Goal: Task Accomplishment & Management: Manage account settings

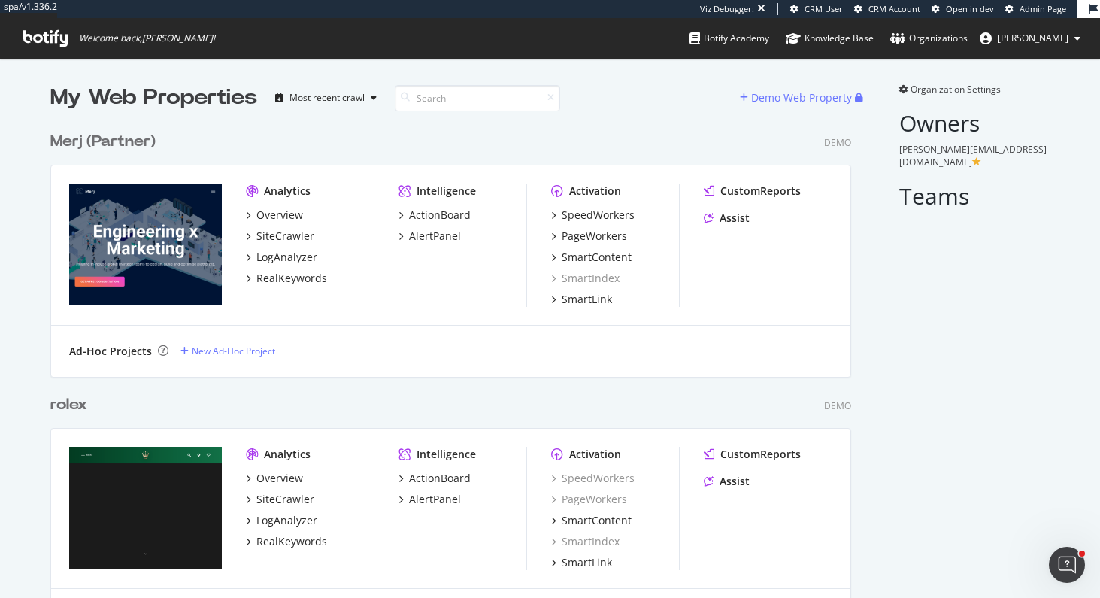
scroll to position [3623, 812]
click at [104, 138] on div "Merj (Partner)" at bounding box center [102, 142] width 105 height 22
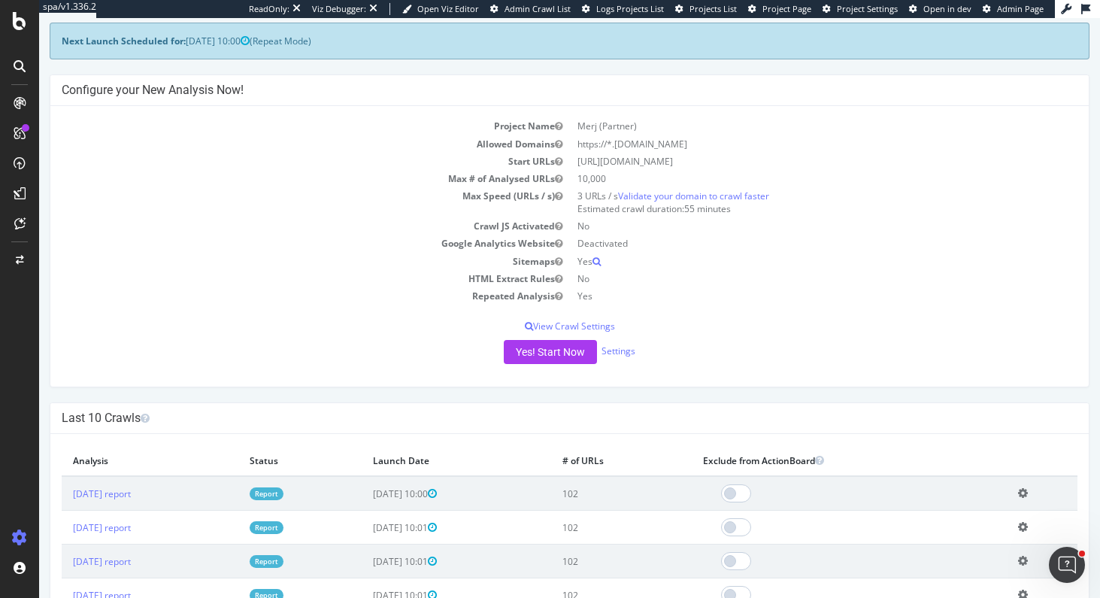
scroll to position [74, 0]
click at [621, 353] on link "Settings" at bounding box center [618, 349] width 34 height 13
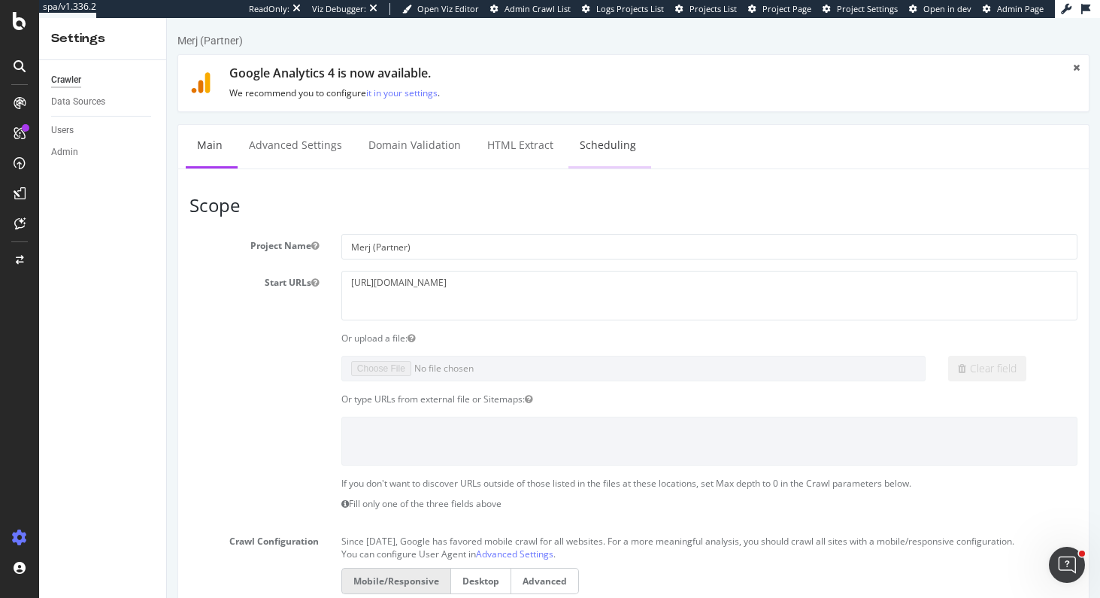
click at [606, 142] on link "Scheduling" at bounding box center [607, 145] width 79 height 41
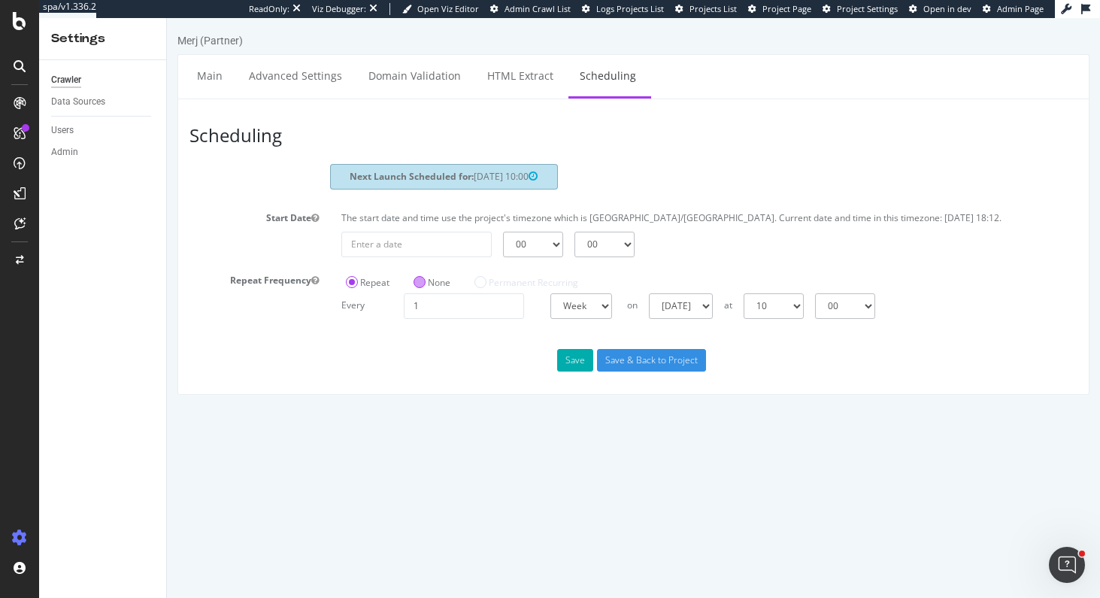
click at [443, 289] on label "None" at bounding box center [431, 282] width 37 height 13
click at [167, 18] on input "None" at bounding box center [167, 18] width 0 height 0
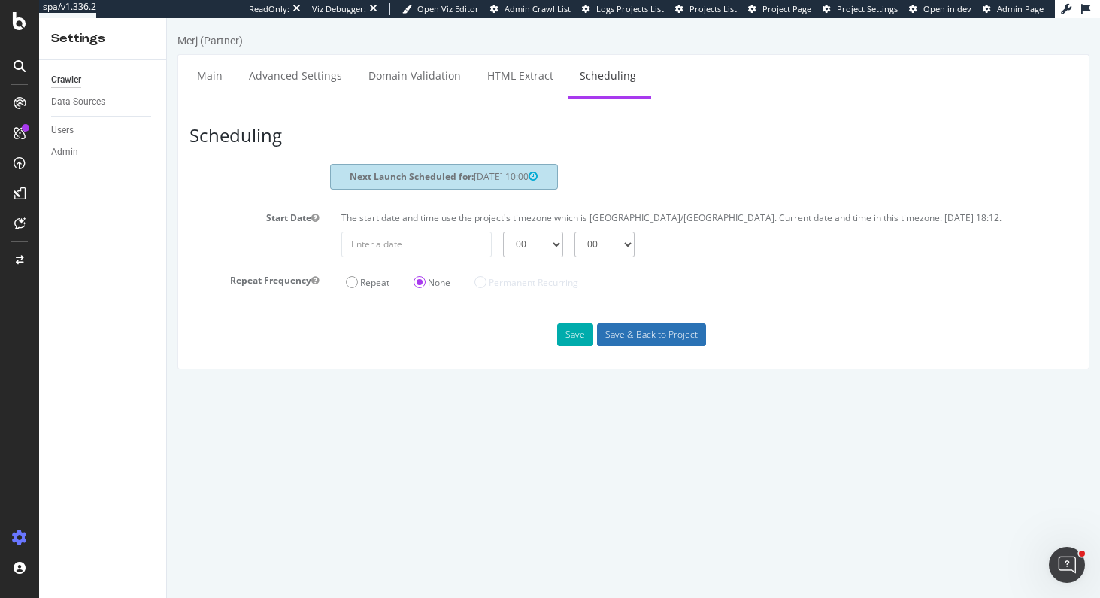
click at [629, 346] on input "Save & Back to Project" at bounding box center [651, 334] width 109 height 23
